Goal: Transaction & Acquisition: Book appointment/travel/reservation

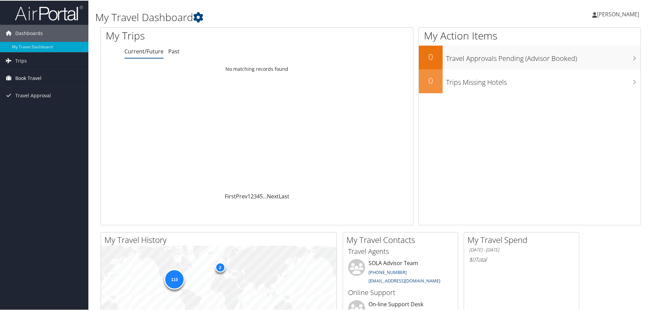
click at [33, 75] on span "Book Travel" at bounding box center [28, 77] width 26 height 17
click at [40, 97] on link "Book/Manage Online Trips" at bounding box center [44, 101] width 88 height 10
